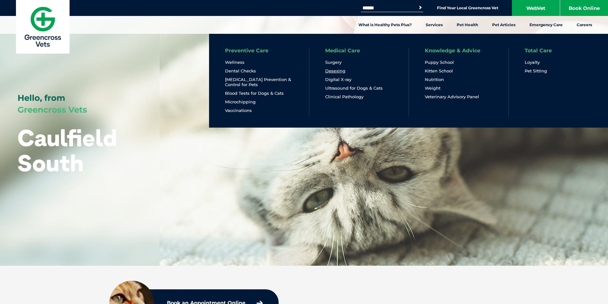
click at [330, 70] on link "Desexing" at bounding box center [335, 70] width 20 height 5
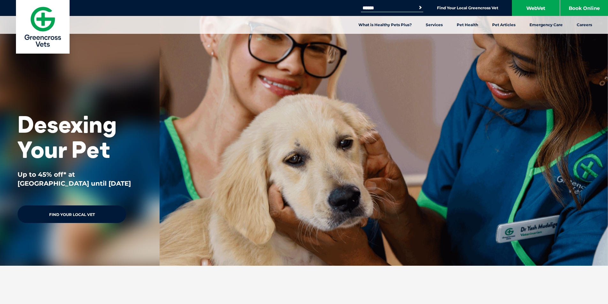
click at [103, 215] on link "Find Your Local Vet" at bounding box center [72, 215] width 109 height 18
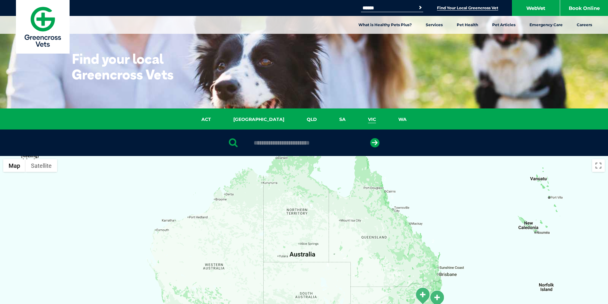
click at [357, 118] on link "VIC" at bounding box center [372, 119] width 30 height 7
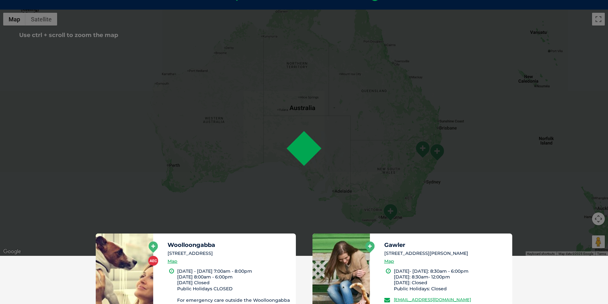
scroll to position [51, 0]
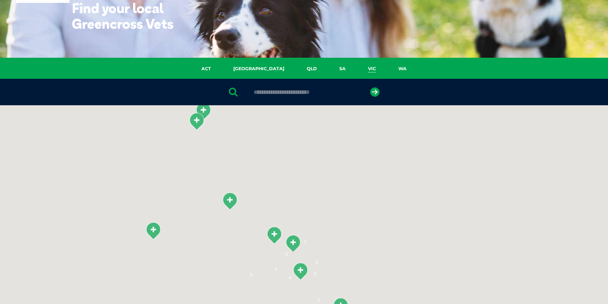
click at [294, 93] on input "text" at bounding box center [304, 92] width 107 height 6
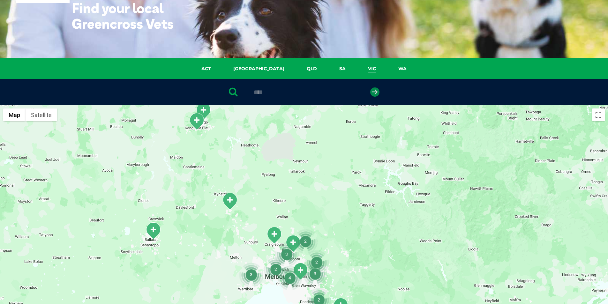
type input "****"
click at [377, 90] on icon "submit" at bounding box center [374, 91] width 9 height 9
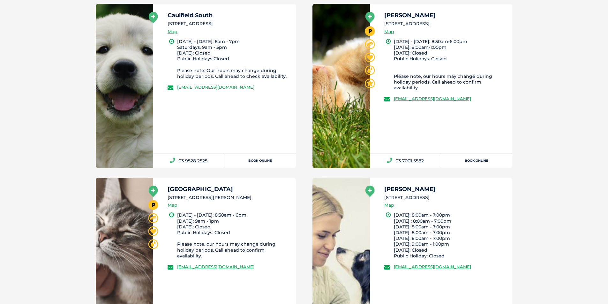
scroll to position [539, 0]
